Goal: Navigation & Orientation: Understand site structure

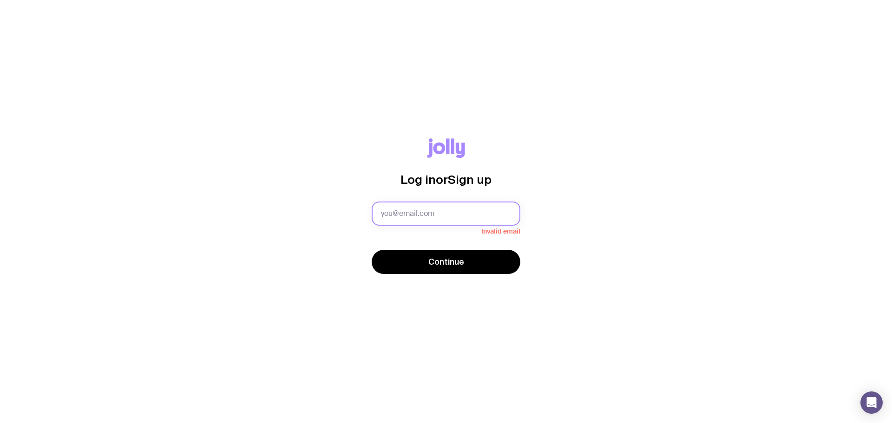
click at [466, 205] on input "text" at bounding box center [446, 214] width 149 height 24
click at [0, 423] on nordpass-autofill-portal at bounding box center [0, 423] width 0 height 0
type input "[PERSON_NAME][EMAIL_ADDRESS][DOMAIN_NAME]"
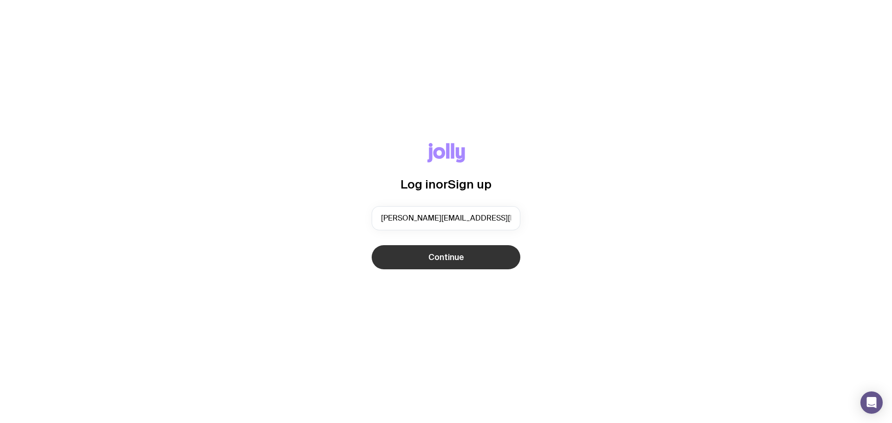
click at [416, 258] on button "Continue" at bounding box center [446, 257] width 149 height 24
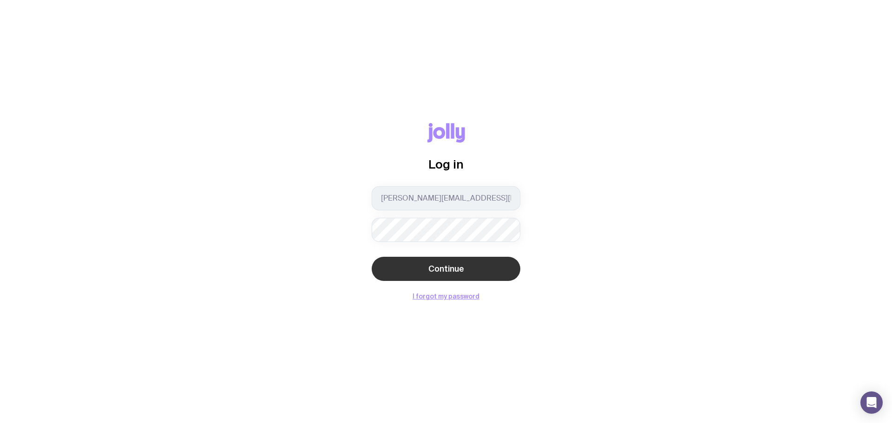
click at [413, 261] on button "Continue" at bounding box center [446, 269] width 149 height 24
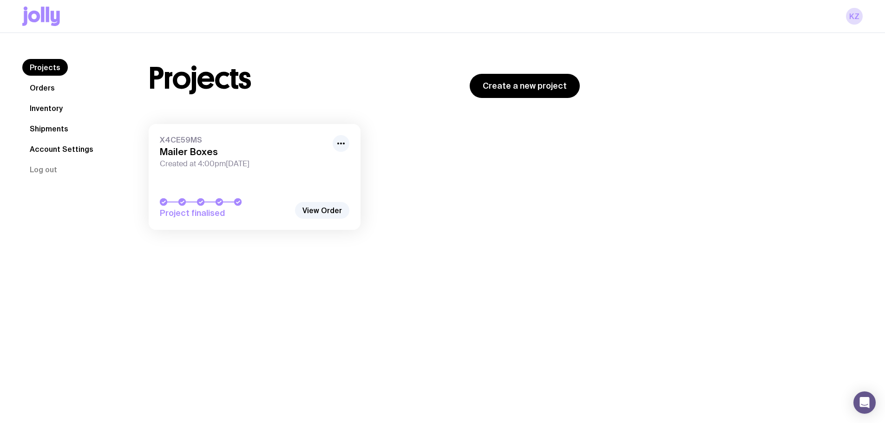
click at [316, 186] on link "X4CE59MS Mailer Boxes Created at 4:00pm[DATE] Project finalised" at bounding box center [255, 177] width 212 height 106
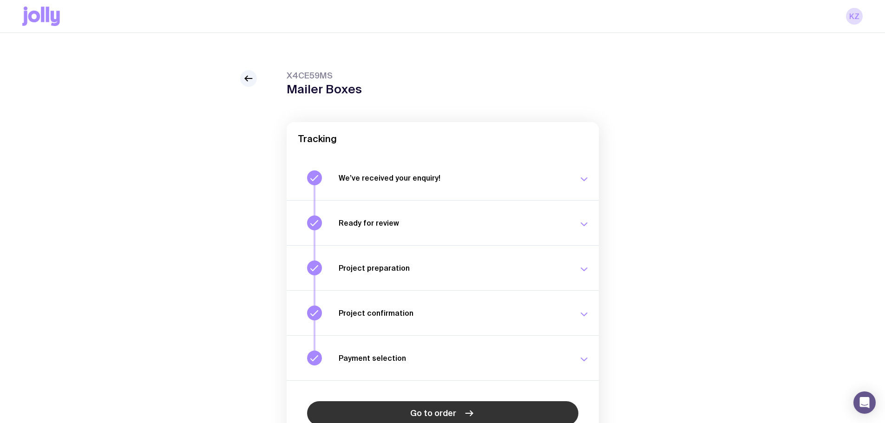
click at [393, 404] on link "Go to order" at bounding box center [442, 413] width 271 height 24
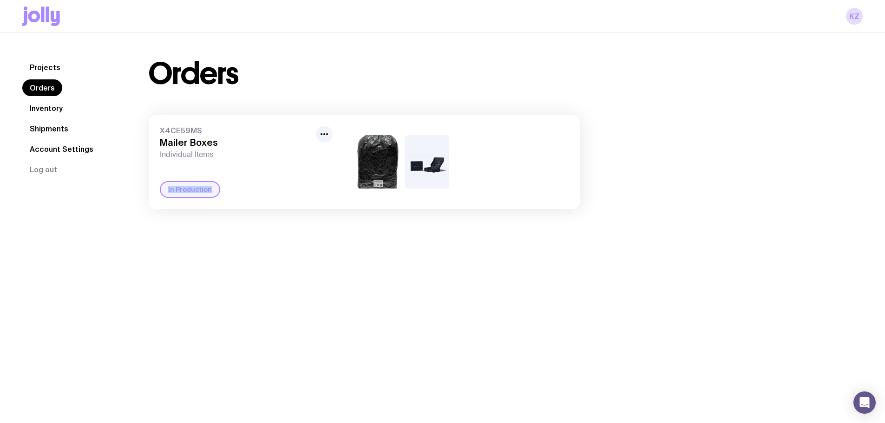
drag, startPoint x: 165, startPoint y: 187, endPoint x: 248, endPoint y: 191, distance: 82.8
click at [245, 190] on div "In Production" at bounding box center [246, 189] width 173 height 17
click at [322, 143] on div at bounding box center [324, 142] width 17 height 33
click at [322, 137] on icon "button" at bounding box center [324, 134] width 11 height 11
click at [219, 139] on h3 "Mailer Boxes" at bounding box center [236, 142] width 152 height 11
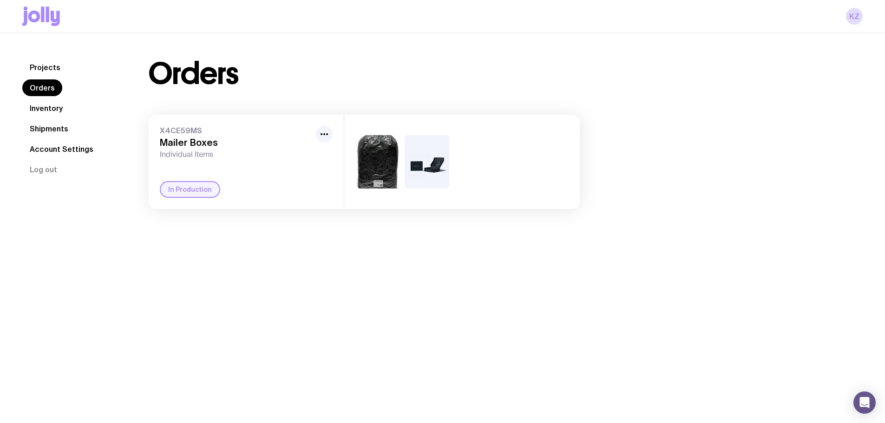
click at [55, 137] on nav "Projects Orders Inventory Shipments Account Settings Log out" at bounding box center [74, 118] width 104 height 119
click at [53, 130] on link "Shipments" at bounding box center [48, 128] width 53 height 17
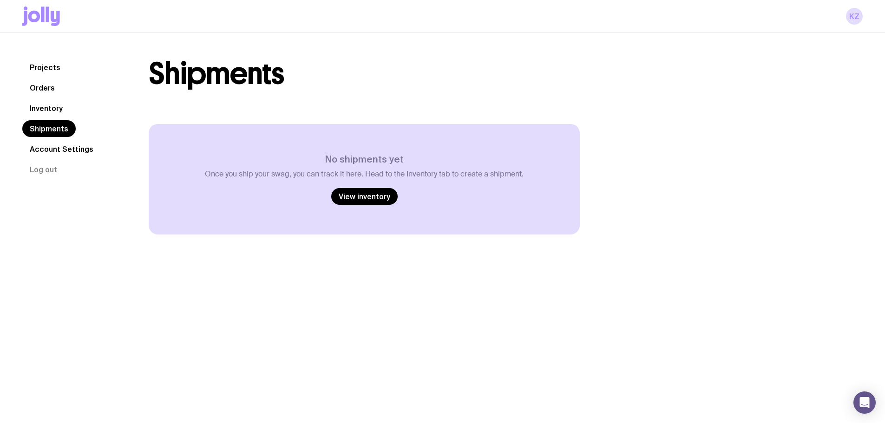
click at [54, 113] on link "Inventory" at bounding box center [46, 108] width 48 height 17
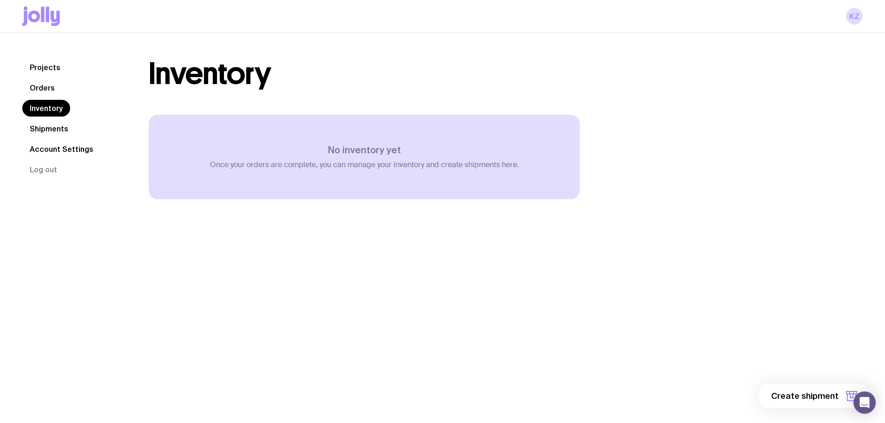
click at [50, 87] on link "Orders" at bounding box center [42, 87] width 40 height 17
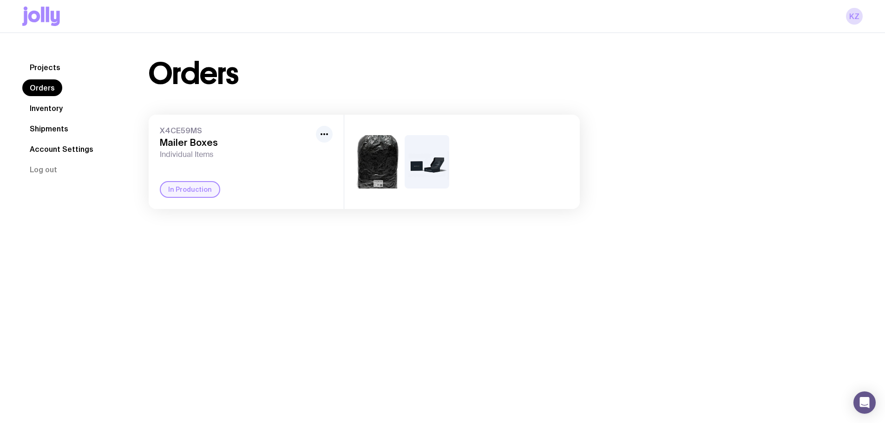
click at [46, 147] on link "Account Settings" at bounding box center [61, 149] width 78 height 17
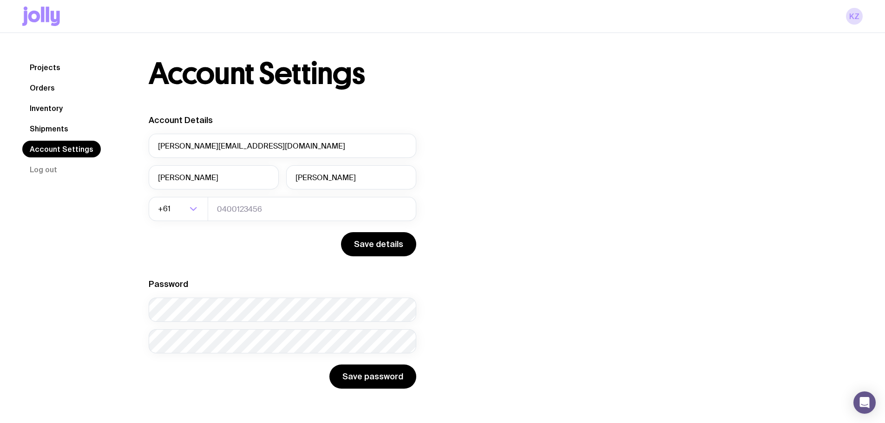
click at [45, 67] on link "Projects" at bounding box center [45, 67] width 46 height 17
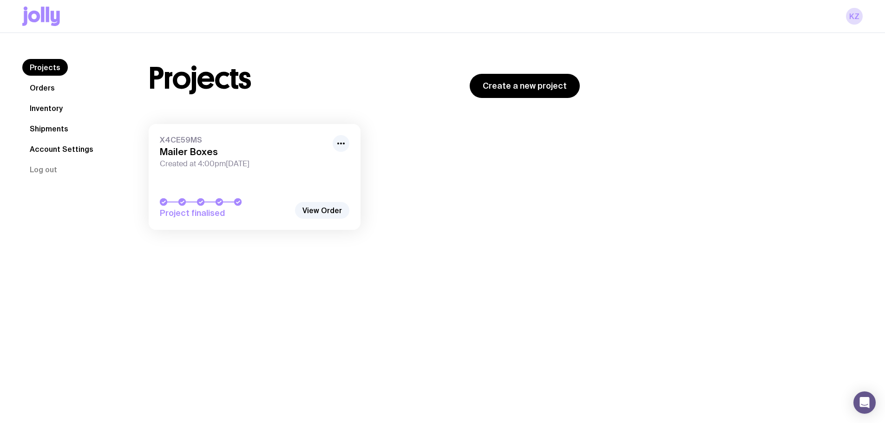
click at [61, 105] on link "Inventory" at bounding box center [46, 108] width 48 height 17
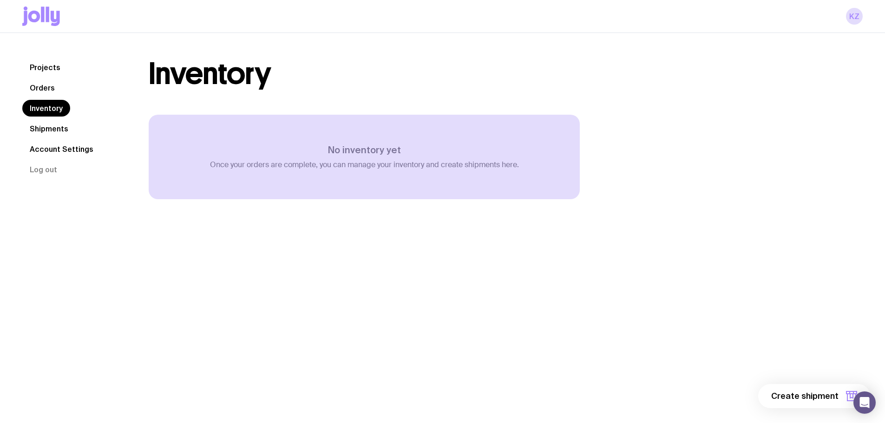
click at [56, 88] on link "Orders" at bounding box center [42, 87] width 40 height 17
